Goal: Find specific page/section: Find specific page/section

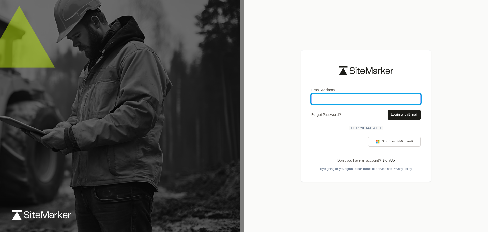
click at [338, 100] on input "Email Address" at bounding box center [366, 99] width 109 height 10
type input "**********"
click at [413, 116] on button "Login with Email" at bounding box center [404, 115] width 33 height 10
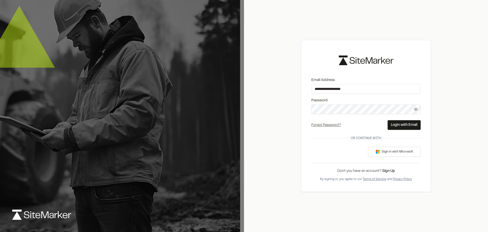
click at [401, 126] on button "Login with Email" at bounding box center [404, 125] width 33 height 10
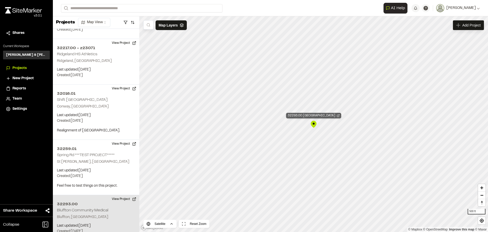
scroll to position [1581, 0]
click at [87, 214] on p "Bluffton, SC" at bounding box center [96, 217] width 78 height 6
click at [89, 200] on h2 "32293.00" at bounding box center [96, 203] width 78 height 6
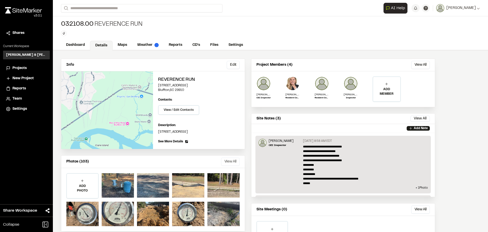
click at [228, 162] on button "View All" at bounding box center [230, 161] width 19 height 8
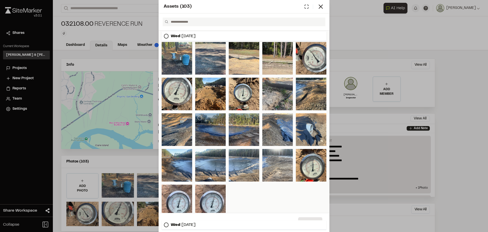
click at [215, 134] on div at bounding box center [210, 129] width 31 height 33
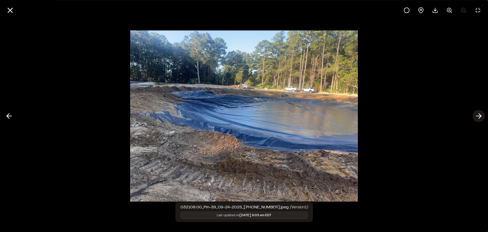
click at [477, 114] on icon at bounding box center [479, 116] width 8 height 9
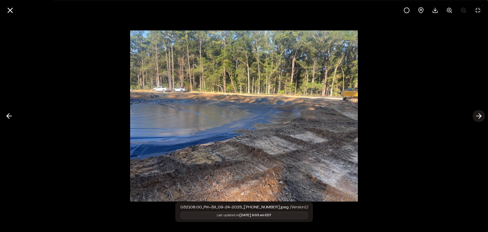
click at [477, 114] on icon at bounding box center [479, 116] width 8 height 9
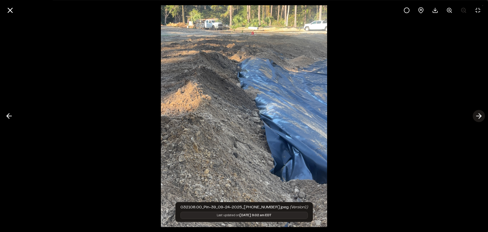
click at [479, 116] on line at bounding box center [479, 116] width 5 height 0
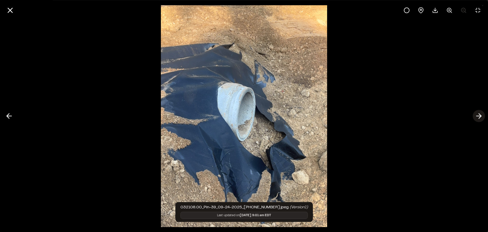
click at [479, 115] on icon at bounding box center [479, 116] width 8 height 9
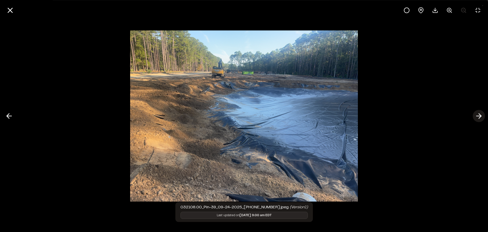
click at [484, 114] on button at bounding box center [479, 116] width 12 height 12
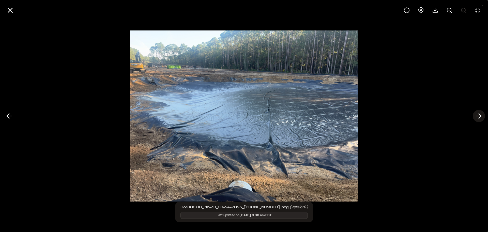
click at [484, 114] on button at bounding box center [479, 116] width 12 height 12
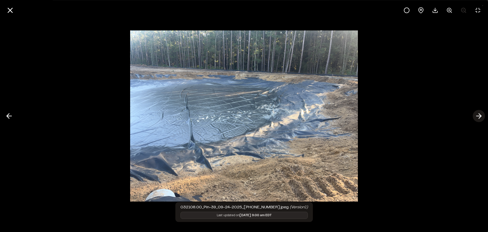
click at [484, 114] on button at bounding box center [479, 116] width 12 height 12
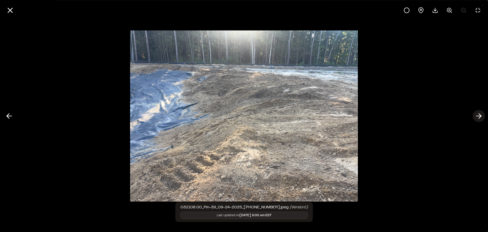
click at [484, 114] on button at bounding box center [479, 116] width 12 height 12
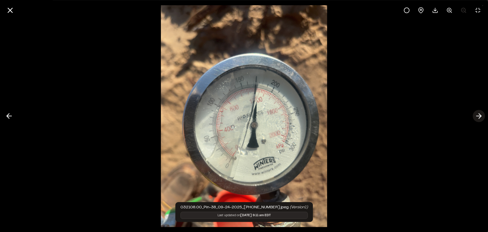
click at [484, 114] on button at bounding box center [479, 116] width 12 height 12
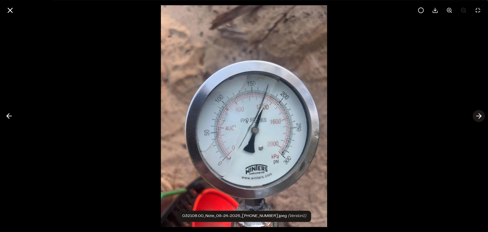
click at [484, 114] on button at bounding box center [479, 116] width 12 height 12
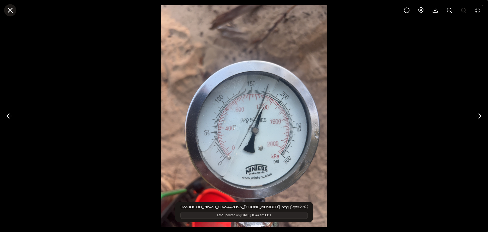
click at [9, 9] on line at bounding box center [10, 10] width 4 height 4
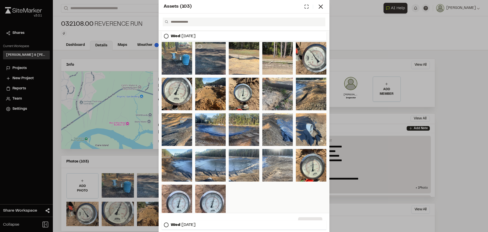
click at [209, 56] on div at bounding box center [210, 58] width 31 height 33
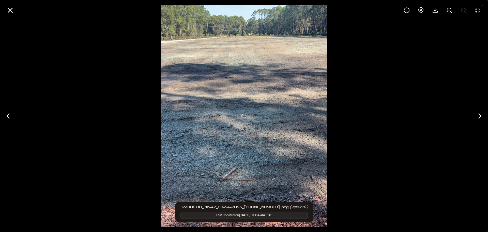
click at [209, 56] on div at bounding box center [244, 116] width 488 height 232
click at [359, 82] on div at bounding box center [244, 116] width 488 height 232
click at [480, 115] on icon at bounding box center [479, 116] width 8 height 9
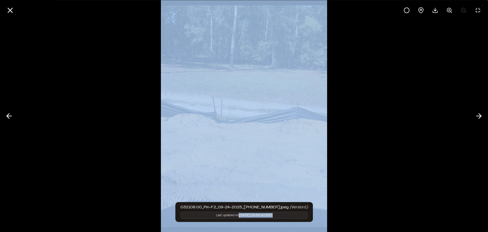
click at [211, 214] on img at bounding box center [244, 116] width 166 height 232
drag, startPoint x: 43, startPoint y: 112, endPoint x: 28, endPoint y: 111, distance: 14.3
click at [42, 111] on div at bounding box center [244, 116] width 488 height 232
click at [11, 116] on icon at bounding box center [9, 116] width 8 height 9
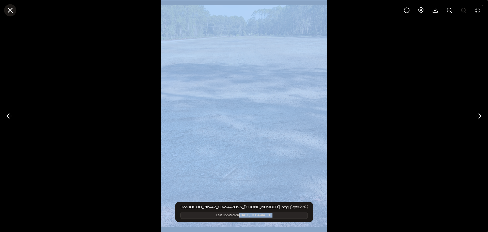
click at [8, 9] on icon at bounding box center [10, 10] width 9 height 9
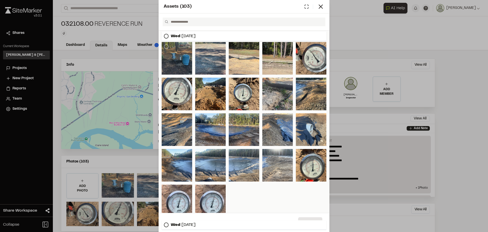
click at [177, 57] on div at bounding box center [177, 58] width 31 height 33
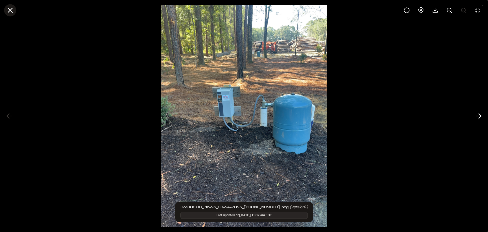
click at [9, 12] on icon at bounding box center [10, 10] width 9 height 9
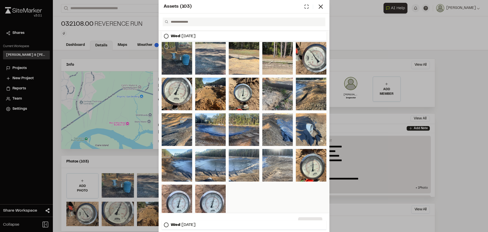
click at [171, 57] on div at bounding box center [177, 58] width 31 height 33
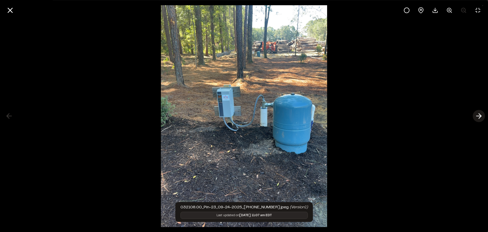
click at [480, 117] on icon at bounding box center [479, 116] width 8 height 9
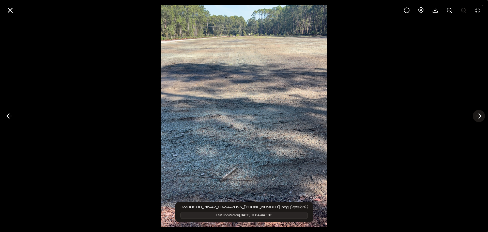
click at [480, 117] on icon at bounding box center [479, 116] width 8 height 9
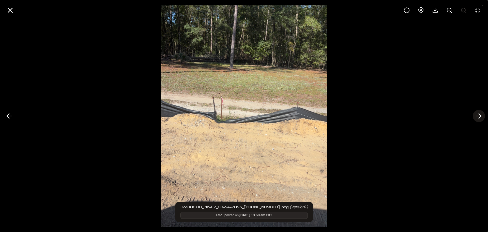
click at [481, 115] on icon at bounding box center [479, 116] width 8 height 9
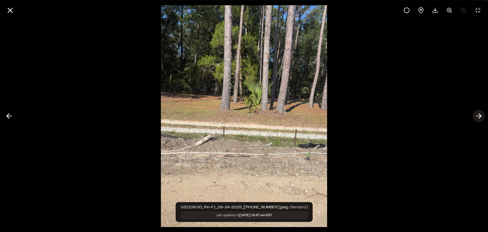
click at [481, 116] on line at bounding box center [479, 116] width 5 height 0
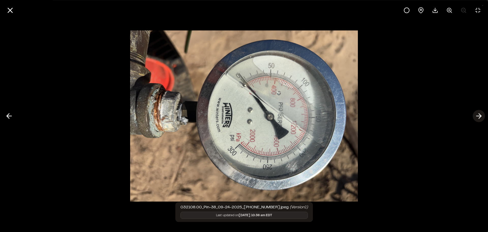
click at [481, 116] on line at bounding box center [479, 116] width 5 height 0
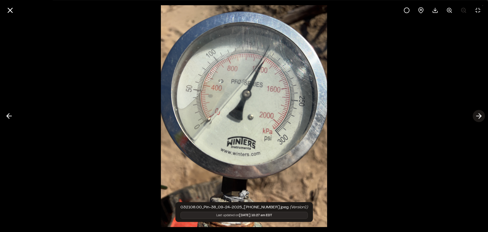
click at [481, 116] on line at bounding box center [479, 116] width 5 height 0
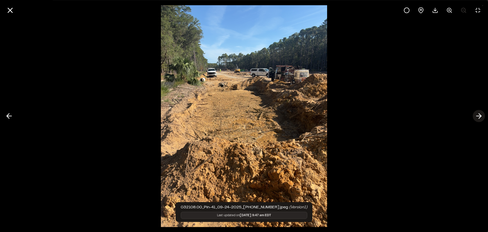
click at [482, 116] on icon at bounding box center [479, 116] width 8 height 9
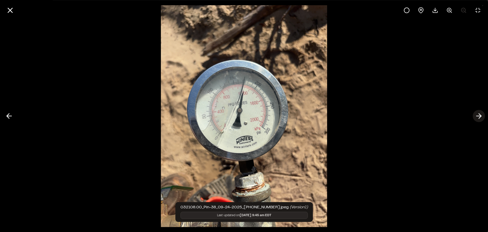
click at [482, 116] on icon at bounding box center [479, 116] width 8 height 9
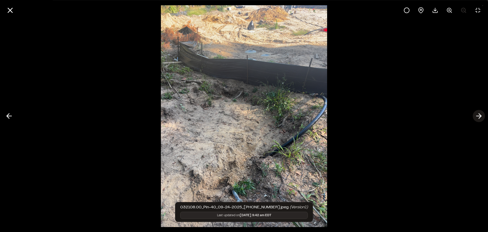
click at [482, 116] on icon at bounding box center [479, 116] width 8 height 9
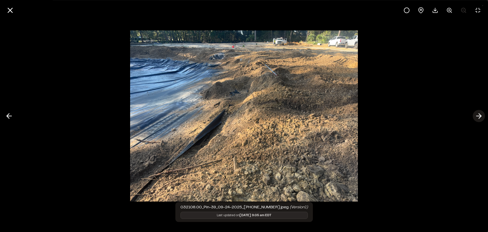
click at [479, 116] on icon at bounding box center [479, 116] width 8 height 9
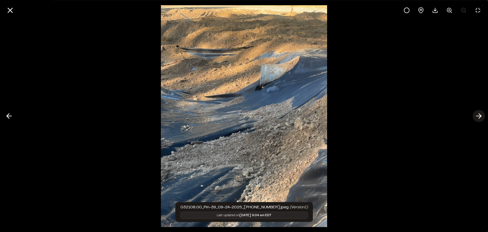
click at [481, 116] on line at bounding box center [479, 116] width 5 height 0
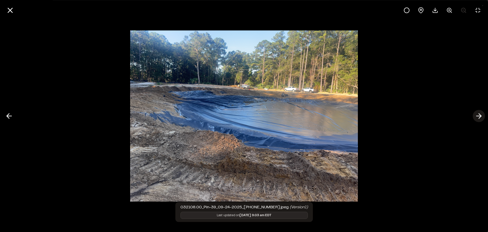
click at [481, 118] on icon at bounding box center [479, 116] width 8 height 9
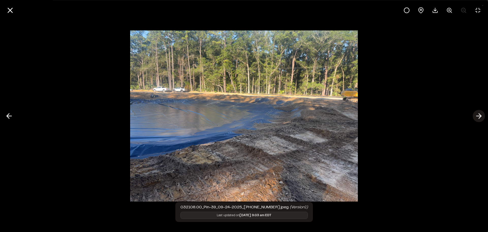
click at [481, 118] on icon at bounding box center [479, 116] width 8 height 9
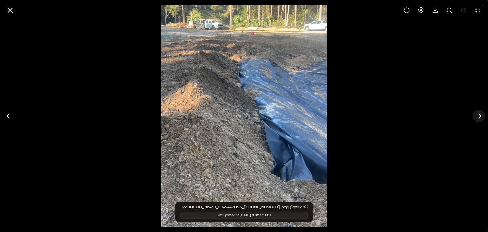
click at [481, 118] on icon at bounding box center [479, 116] width 8 height 9
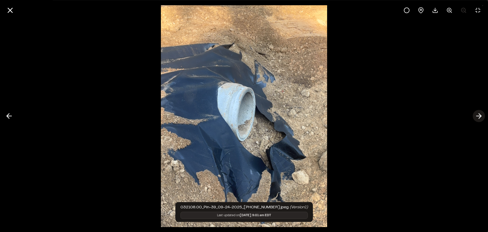
click at [481, 118] on icon at bounding box center [479, 116] width 8 height 9
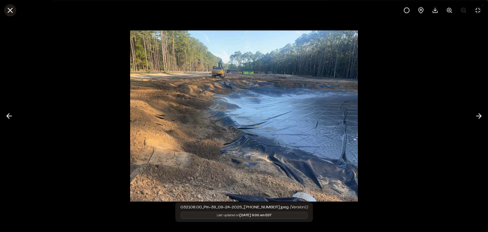
click at [12, 9] on icon at bounding box center [10, 10] width 9 height 9
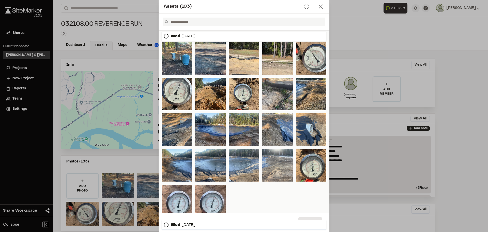
click at [319, 6] on icon at bounding box center [320, 6] width 7 height 7
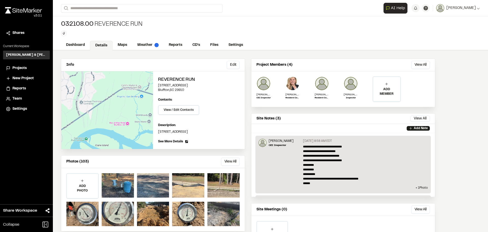
scroll to position [42, 0]
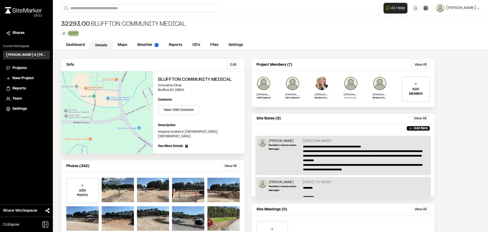
click at [361, 168] on p "**********" at bounding box center [364, 157] width 122 height 27
click at [122, 187] on div at bounding box center [118, 190] width 32 height 24
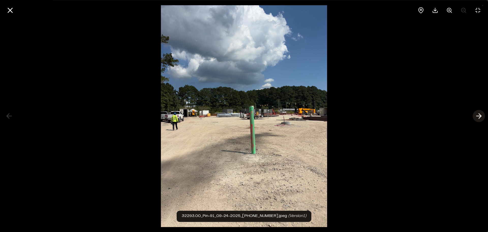
click at [478, 113] on icon at bounding box center [479, 116] width 8 height 9
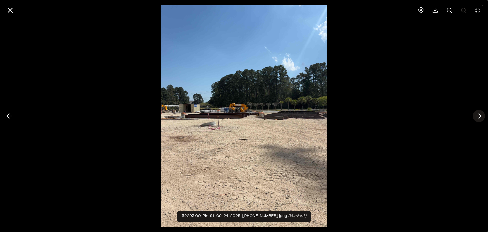
click at [478, 113] on icon at bounding box center [479, 116] width 8 height 9
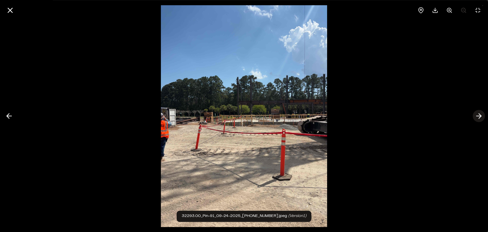
click at [478, 113] on icon at bounding box center [479, 116] width 8 height 9
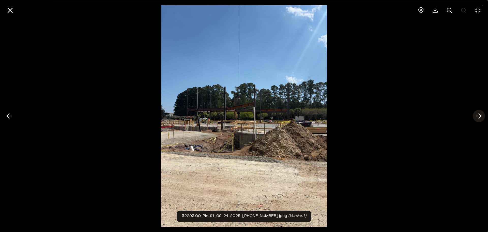
click at [478, 115] on icon at bounding box center [479, 116] width 8 height 9
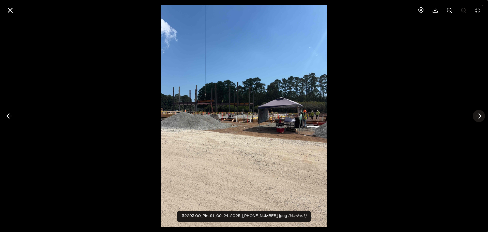
click at [478, 115] on icon at bounding box center [479, 116] width 8 height 9
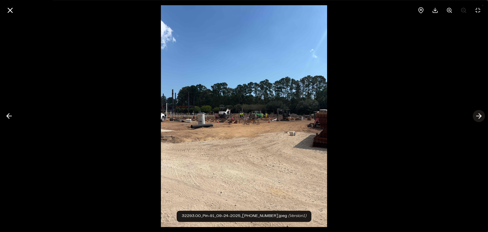
click at [478, 115] on icon at bounding box center [479, 116] width 8 height 9
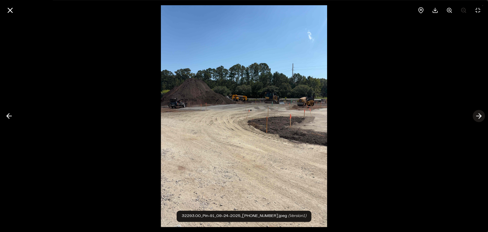
click at [478, 115] on icon at bounding box center [479, 116] width 8 height 9
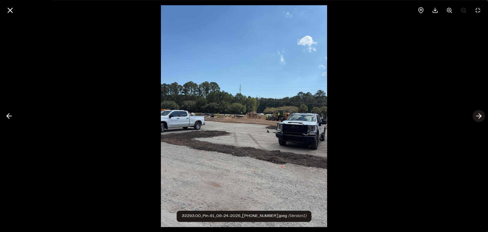
click at [478, 115] on icon at bounding box center [479, 116] width 8 height 9
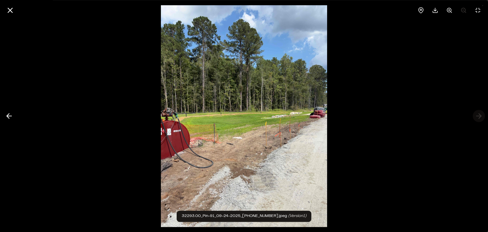
click at [478, 115] on div at bounding box center [244, 116] width 488 height 232
click at [481, 116] on div at bounding box center [244, 116] width 488 height 232
click at [8, 120] on button at bounding box center [9, 116] width 12 height 12
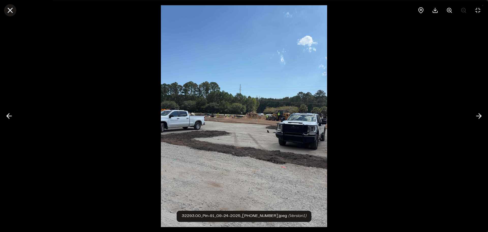
click at [12, 8] on line at bounding box center [10, 10] width 4 height 4
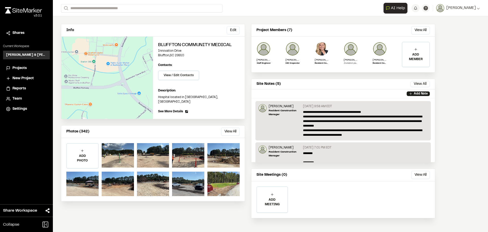
scroll to position [35, 0]
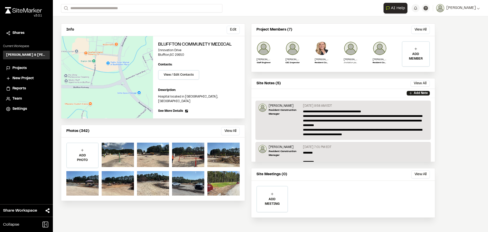
click at [343, 123] on p "**********" at bounding box center [364, 122] width 122 height 27
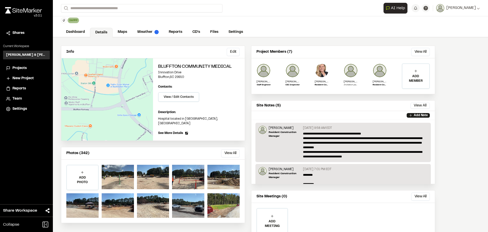
scroll to position [0, 0]
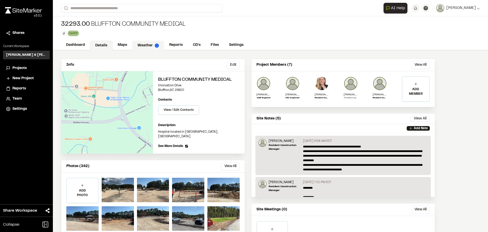
click at [143, 46] on link "Weather" at bounding box center [148, 46] width 32 height 10
